Goal: Information Seeking & Learning: Learn about a topic

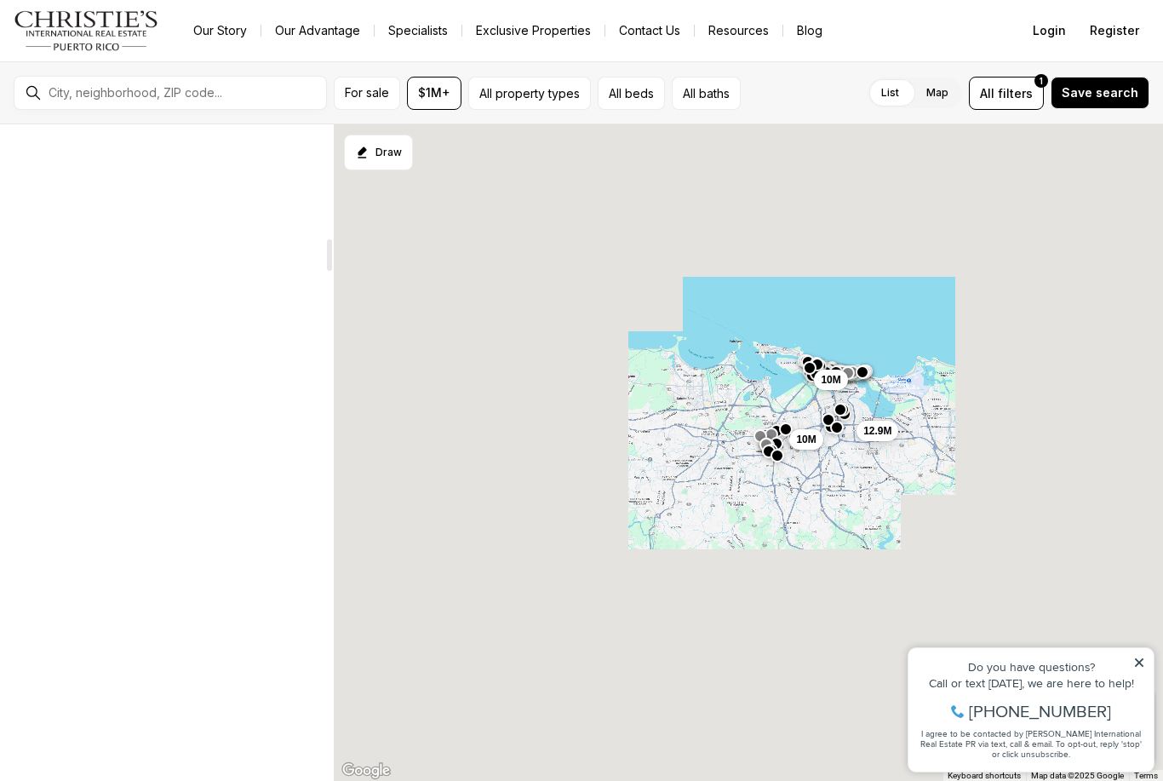
scroll to position [206, 0]
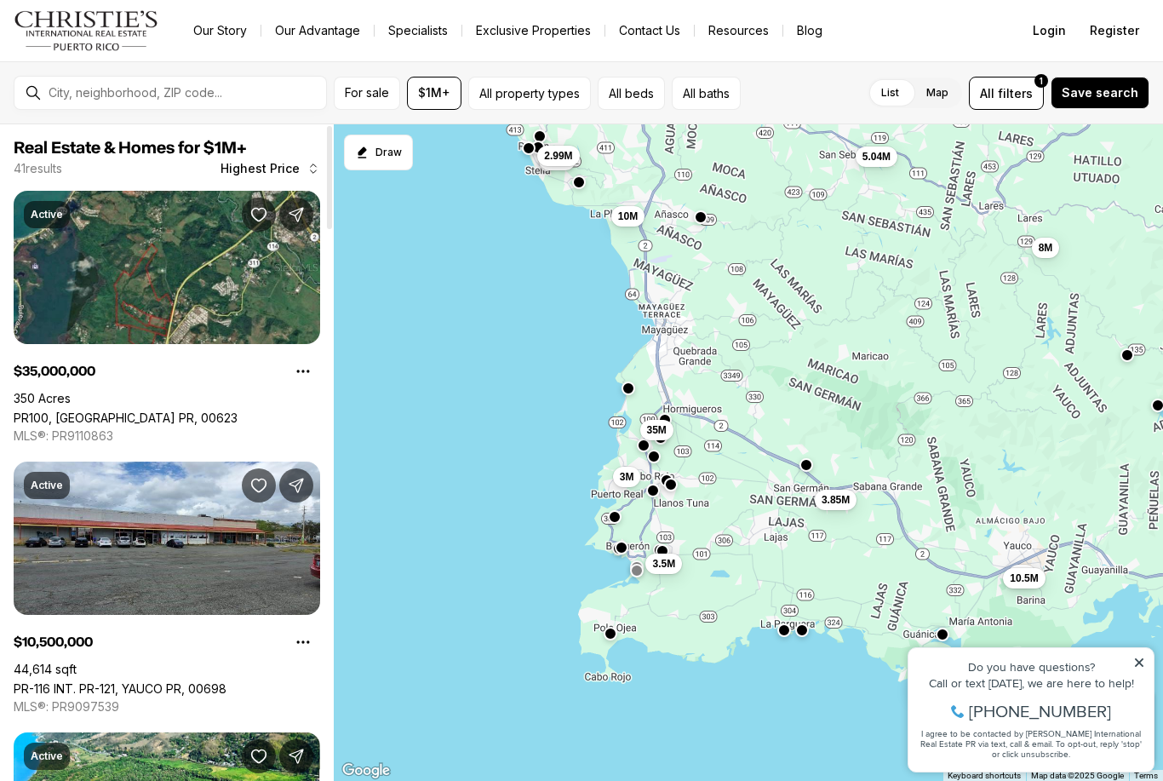
click at [382, 89] on span "For sale" at bounding box center [367, 93] width 44 height 14
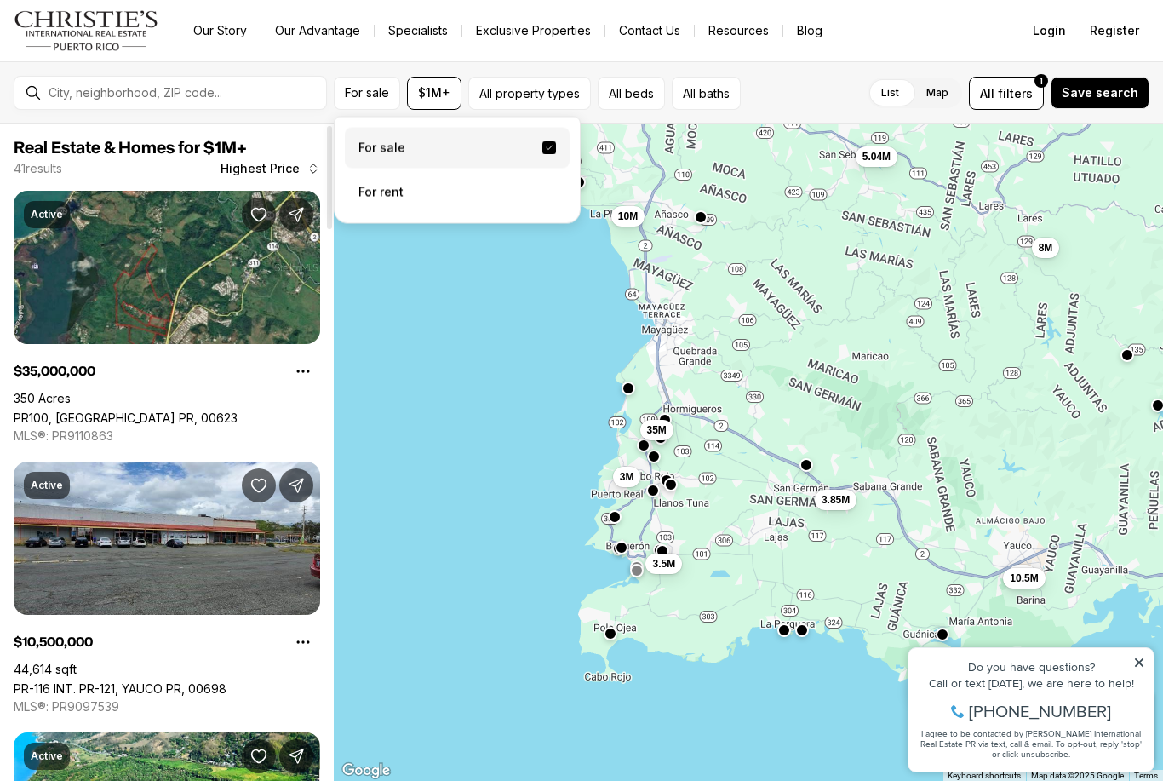
click at [446, 96] on span "$1M+" at bounding box center [434, 93] width 32 height 14
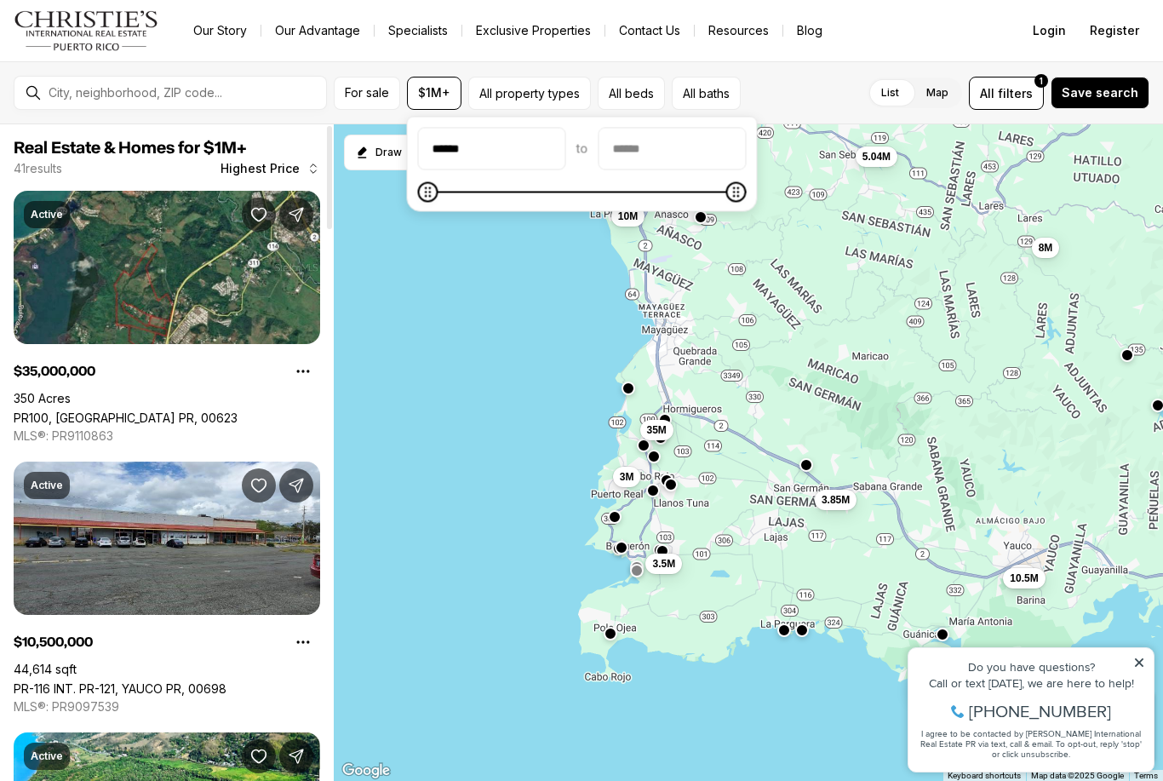
type input "*******"
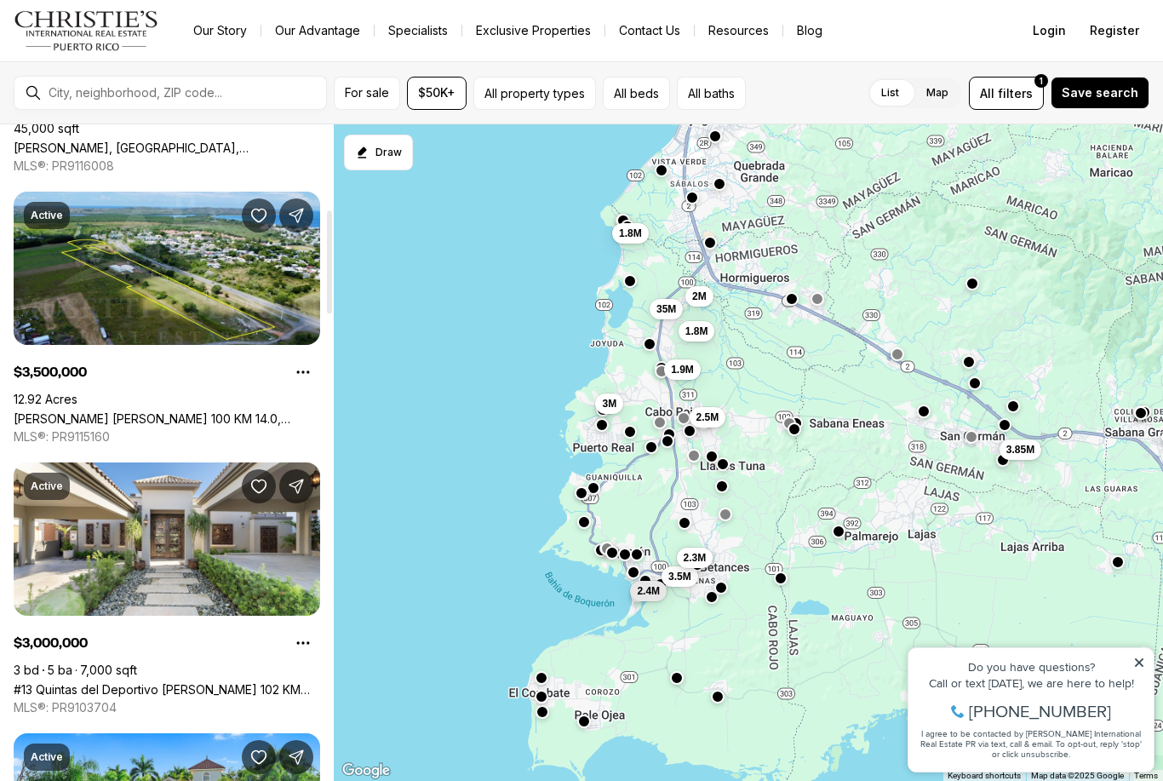
scroll to position [541, 0]
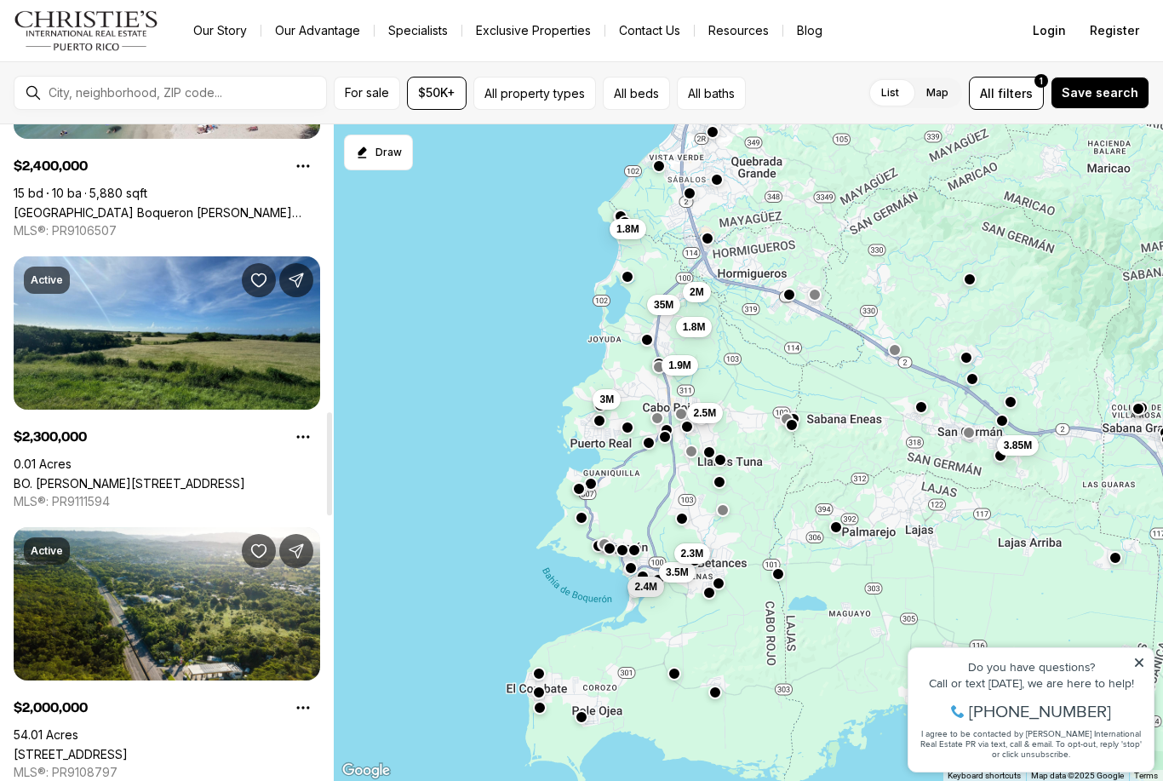
click at [379, 77] on button "For sale" at bounding box center [367, 93] width 66 height 33
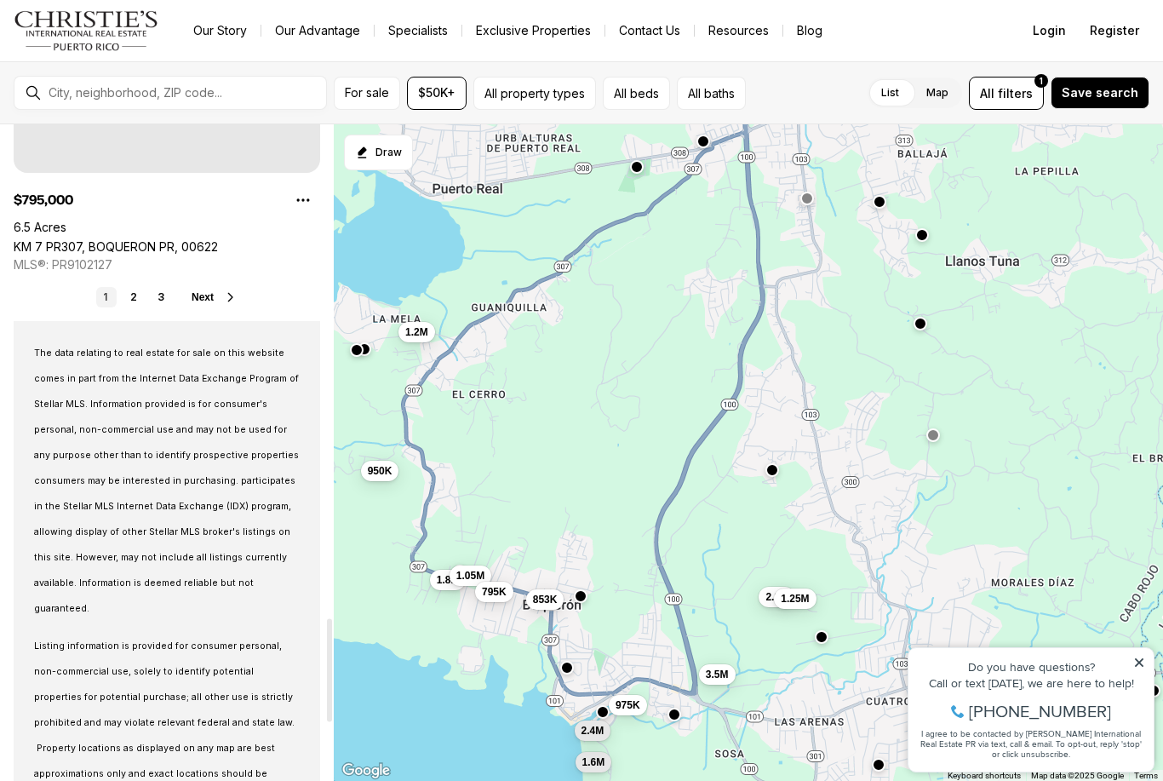
scroll to position [3149, 0]
